Goal: Transaction & Acquisition: Purchase product/service

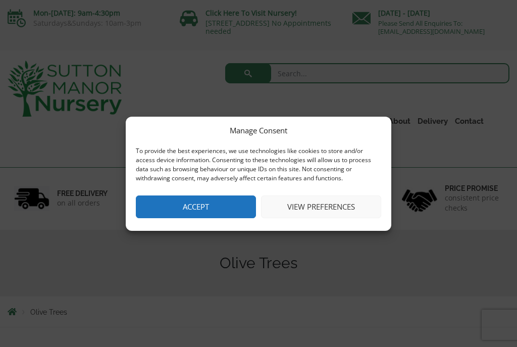
click at [223, 207] on button "Accept" at bounding box center [196, 206] width 120 height 23
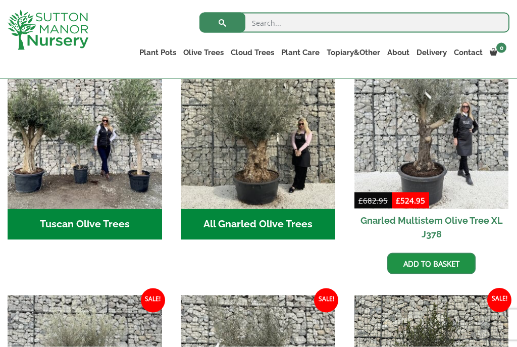
scroll to position [404, 0]
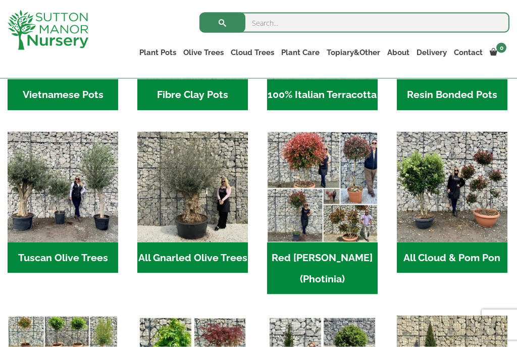
scroll to position [434, 0]
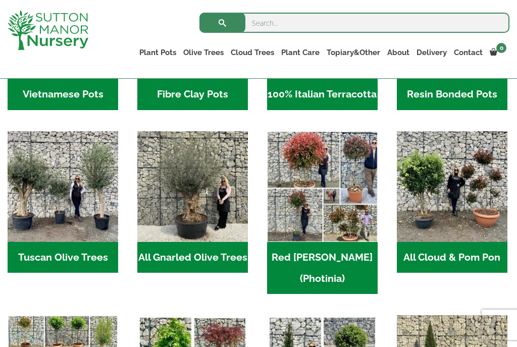
click at [45, 256] on h2 "Tuscan Olive Trees (5)" at bounding box center [63, 257] width 110 height 31
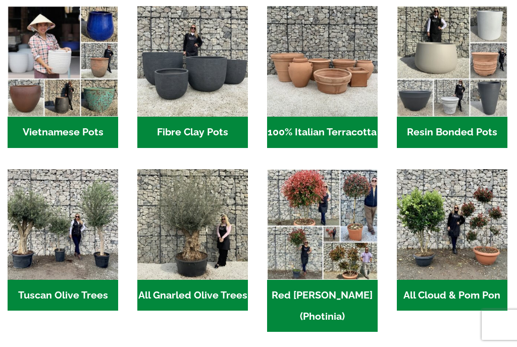
scroll to position [453, 0]
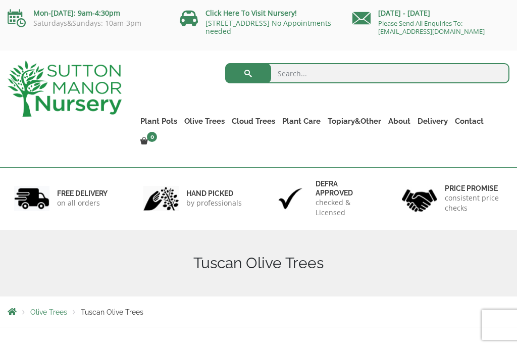
click at [36, 254] on h1 "Tuscan Olive Trees" at bounding box center [258, 263] width 501 height 18
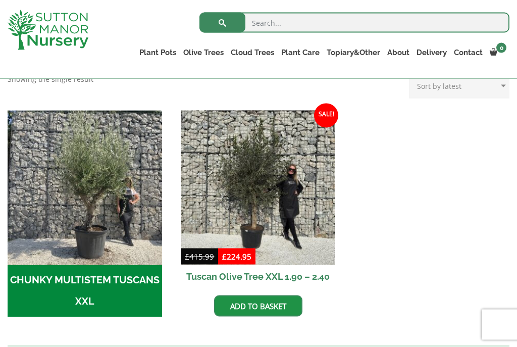
scroll to position [286, 0]
click at [57, 293] on h2 "CHUNKY MULTISTEM TUSCANS XXL (4)" at bounding box center [85, 290] width 154 height 52
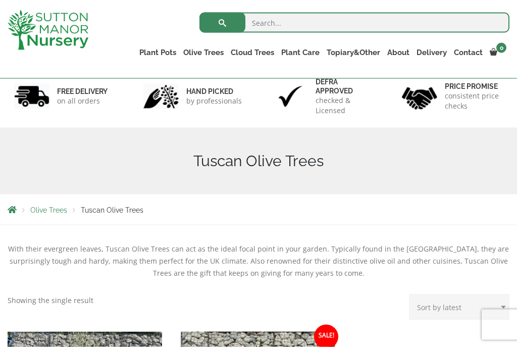
scroll to position [61, 0]
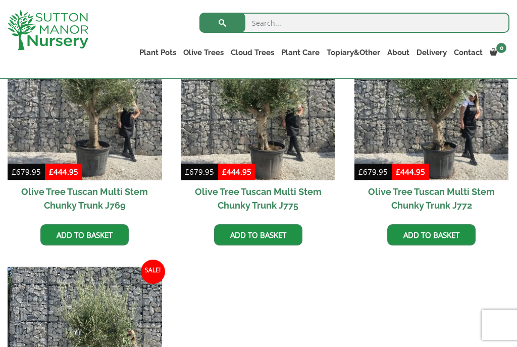
scroll to position [314, 0]
